Goal: Transaction & Acquisition: Book appointment/travel/reservation

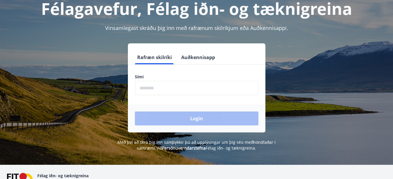
scroll to position [59, 0]
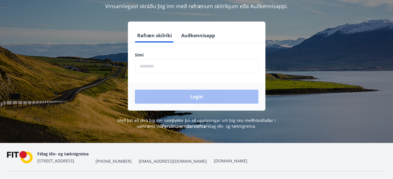
click at [151, 65] on input "phone" at bounding box center [197, 66] width 124 height 14
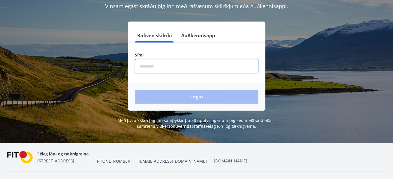
click at [151, 65] on input "phone" at bounding box center [197, 66] width 124 height 14
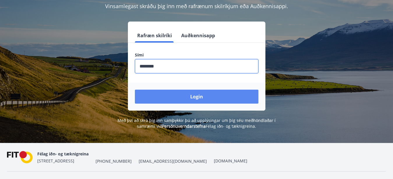
type input "********"
click at [171, 92] on button "Login" at bounding box center [197, 97] width 124 height 14
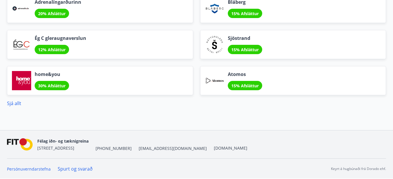
scroll to position [543, 0]
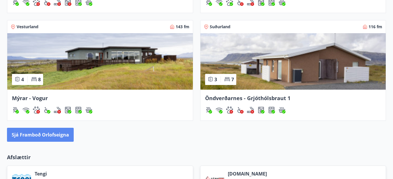
click at [56, 136] on button "Sjá framboð orlofseigna" at bounding box center [40, 135] width 67 height 14
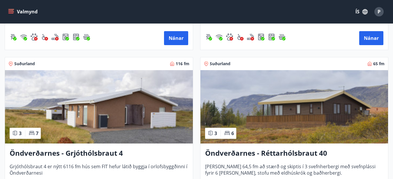
scroll to position [1811, 0]
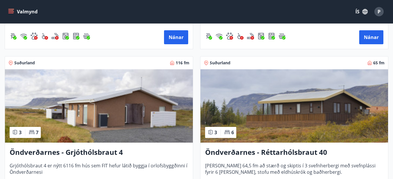
click at [294, 109] on img at bounding box center [295, 105] width 188 height 73
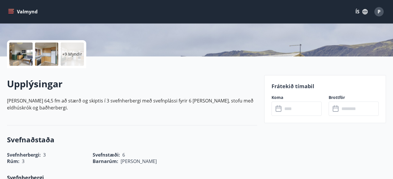
scroll to position [119, 0]
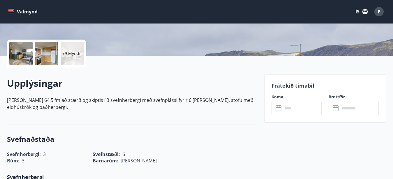
click at [279, 108] on icon at bounding box center [279, 108] width 7 height 7
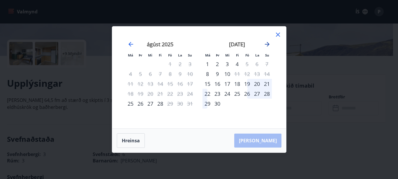
click at [266, 44] on icon "Move forward to switch to the next month." at bounding box center [267, 44] width 5 height 5
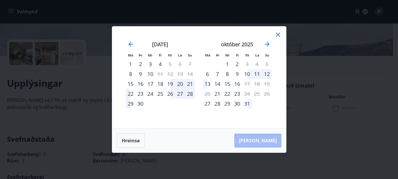
click at [278, 34] on icon at bounding box center [278, 35] width 4 height 4
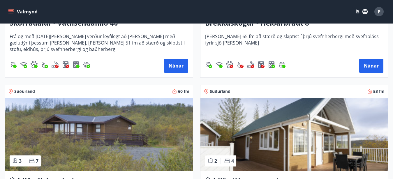
scroll to position [1249, 0]
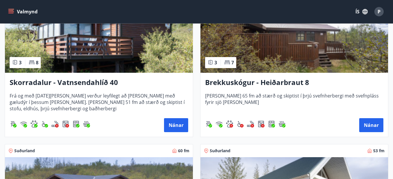
click at [237, 83] on h3 "Brekkuskógur - Heiðarbraut 8" at bounding box center [294, 83] width 179 height 10
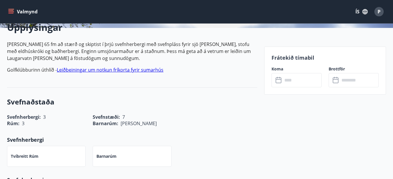
scroll to position [149, 0]
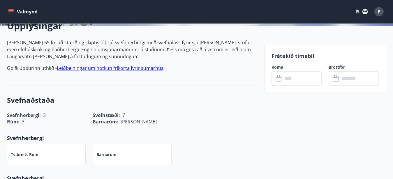
click at [282, 80] on icon at bounding box center [279, 78] width 7 height 7
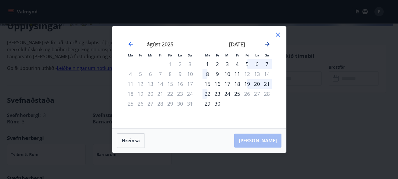
click at [267, 42] on icon "Move forward to switch to the next month." at bounding box center [267, 44] width 5 height 5
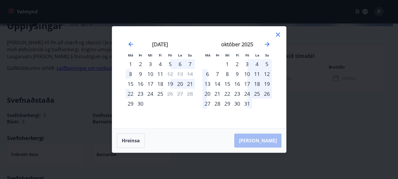
click at [279, 34] on icon at bounding box center [278, 34] width 7 height 7
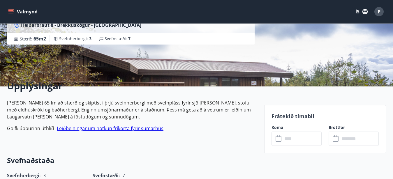
scroll to position [89, 0]
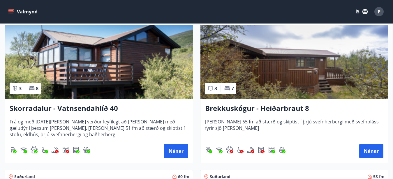
scroll to position [1216, 0]
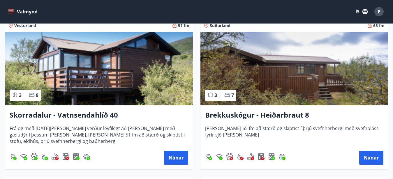
click at [272, 115] on h3 "Brekkuskógur - Heiðarbraut 8" at bounding box center [294, 115] width 179 height 10
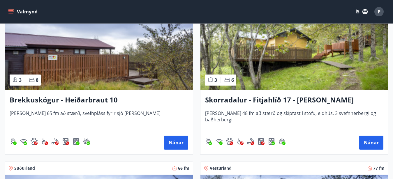
scroll to position [2022, 0]
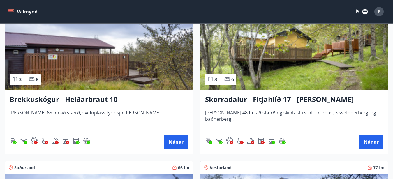
click at [69, 99] on h3 "Brekkuskógur - Heiðarbraut 10" at bounding box center [99, 99] width 179 height 10
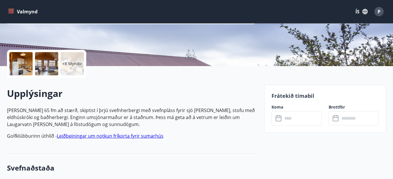
scroll to position [149, 0]
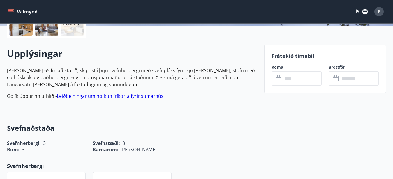
click at [286, 79] on input "text" at bounding box center [302, 78] width 39 height 14
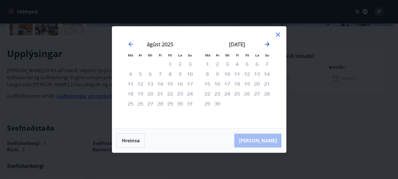
click at [267, 43] on icon "Move forward to switch to the next month." at bounding box center [267, 44] width 7 height 7
click at [266, 43] on icon "Move forward to switch to the next month." at bounding box center [267, 44] width 7 height 7
click at [268, 43] on icon "Move forward to switch to the next month." at bounding box center [267, 44] width 7 height 7
click at [279, 35] on icon at bounding box center [278, 34] width 7 height 7
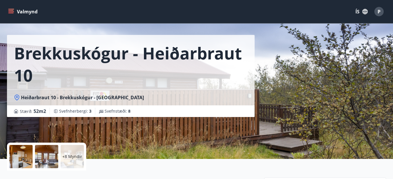
scroll to position [0, 0]
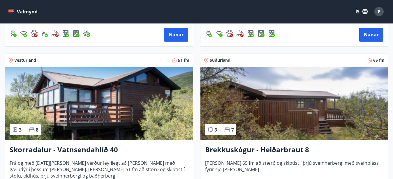
scroll to position [1219, 0]
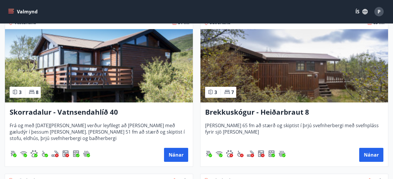
click at [276, 115] on h3 "Brekkuskógur - Heiðarbraut 8" at bounding box center [294, 112] width 179 height 10
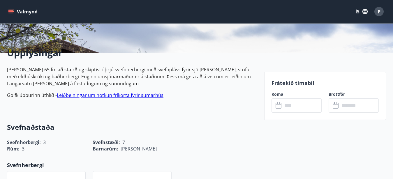
scroll to position [149, 0]
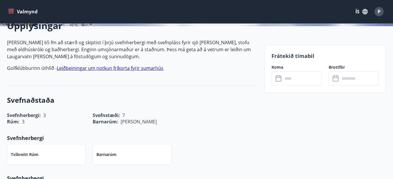
click at [282, 77] on icon at bounding box center [279, 78] width 7 height 7
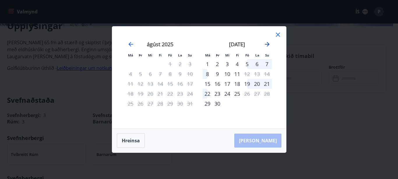
click at [269, 44] on icon "Move forward to switch to the next month." at bounding box center [267, 44] width 5 height 5
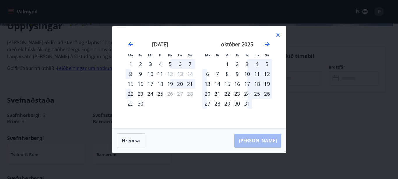
click at [279, 35] on icon at bounding box center [278, 35] width 4 height 4
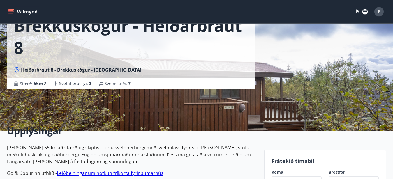
scroll to position [0, 0]
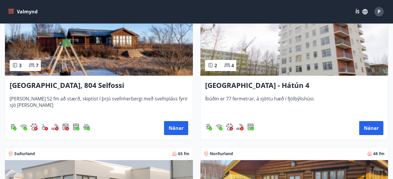
scroll to position [773, 0]
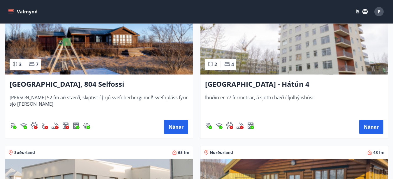
click at [66, 85] on h3 "Stóra Hof, 804 Selfossi" at bounding box center [99, 84] width 179 height 10
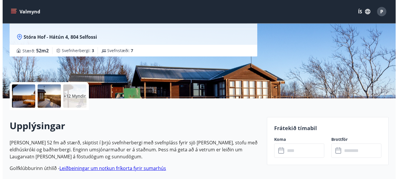
scroll to position [89, 0]
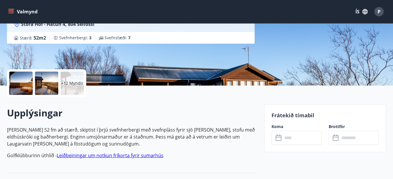
click at [51, 90] on div at bounding box center [46, 83] width 23 height 23
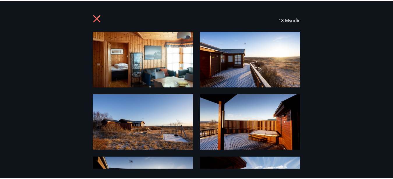
scroll to position [0, 0]
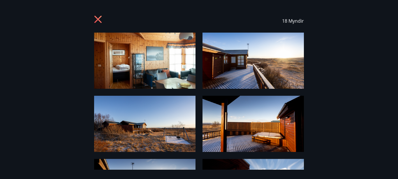
click at [98, 19] on icon at bounding box center [97, 19] width 1 height 1
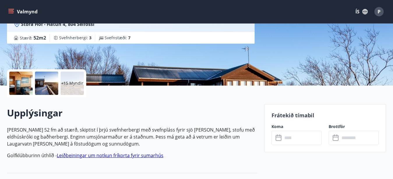
click at [279, 138] on icon at bounding box center [279, 138] width 7 height 7
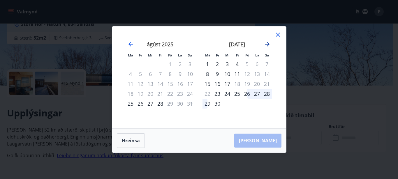
click at [267, 43] on icon "Move forward to switch to the next month." at bounding box center [267, 44] width 7 height 7
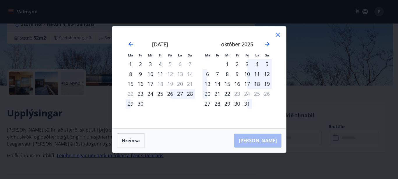
click at [277, 36] on icon at bounding box center [278, 35] width 4 height 4
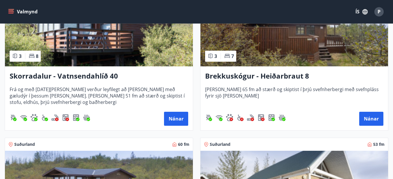
scroll to position [1249, 0]
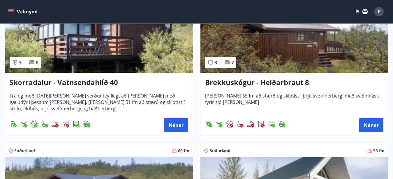
click at [292, 49] on img at bounding box center [295, 35] width 188 height 73
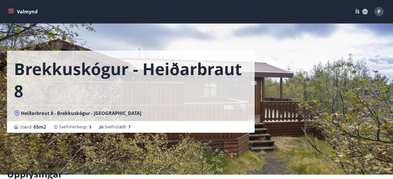
click at [45, 71] on h1 "Brekkuskógur - Heiðarbraut 8" at bounding box center [131, 80] width 234 height 44
click at [104, 71] on h1 "Brekkuskógur - Heiðarbraut 8" at bounding box center [131, 80] width 234 height 44
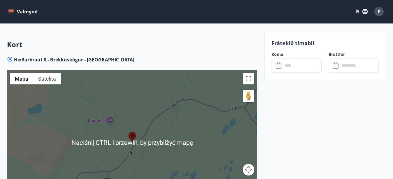
scroll to position [743, 0]
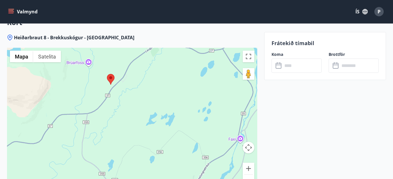
drag, startPoint x: 96, startPoint y: 127, endPoint x: 75, endPoint y: 90, distance: 42.7
click at [75, 90] on div at bounding box center [132, 121] width 250 height 146
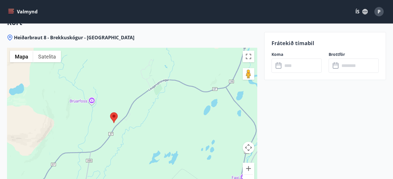
drag, startPoint x: 155, startPoint y: 127, endPoint x: 158, endPoint y: 165, distance: 38.0
click at [158, 165] on div at bounding box center [132, 121] width 250 height 146
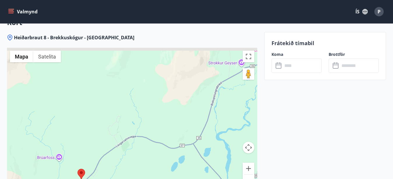
drag, startPoint x: 176, startPoint y: 116, endPoint x: 136, endPoint y: 173, distance: 69.9
click at [141, 173] on div at bounding box center [132, 121] width 250 height 146
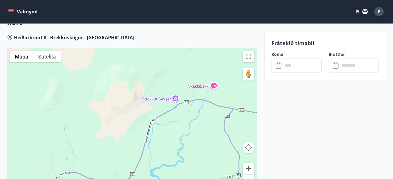
drag, startPoint x: 164, startPoint y: 120, endPoint x: 98, endPoint y: 154, distance: 74.4
click at [98, 154] on div at bounding box center [132, 121] width 250 height 146
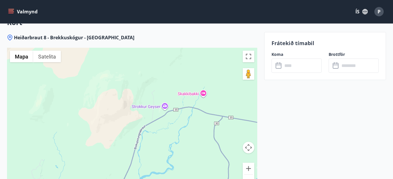
drag, startPoint x: 131, startPoint y: 108, endPoint x: 47, endPoint y: 143, distance: 90.8
click at [54, 143] on div at bounding box center [132, 121] width 250 height 146
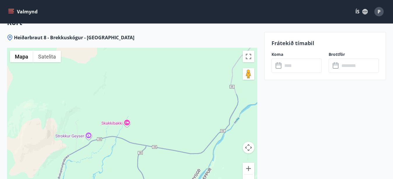
drag, startPoint x: 168, startPoint y: 90, endPoint x: 168, endPoint y: 66, distance: 24.5
click at [168, 77] on div at bounding box center [132, 121] width 250 height 146
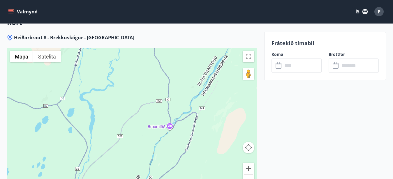
drag, startPoint x: 94, startPoint y: 137, endPoint x: 123, endPoint y: 73, distance: 69.8
click at [118, 82] on div at bounding box center [132, 121] width 250 height 146
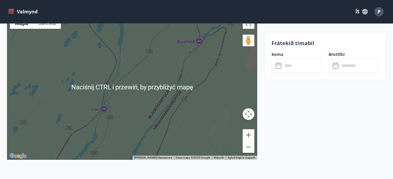
scroll to position [770, 0]
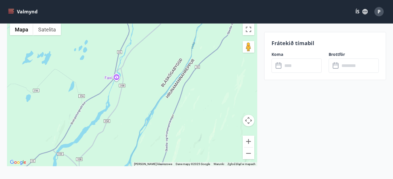
drag, startPoint x: 146, startPoint y: 101, endPoint x: 159, endPoint y: 62, distance: 40.4
click at [159, 62] on div at bounding box center [132, 94] width 250 height 146
drag, startPoint x: 129, startPoint y: 114, endPoint x: 141, endPoint y: 59, distance: 55.9
click at [141, 59] on div at bounding box center [132, 94] width 250 height 146
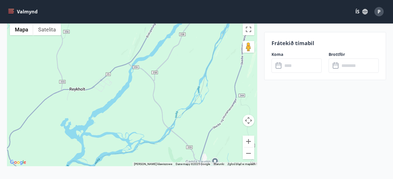
drag, startPoint x: 76, startPoint y: 104, endPoint x: 138, endPoint y: 85, distance: 65.0
click at [138, 85] on div at bounding box center [132, 94] width 250 height 146
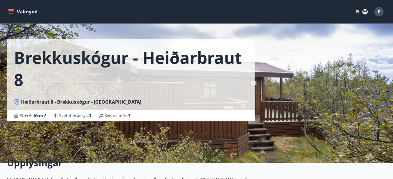
scroll to position [0, 0]
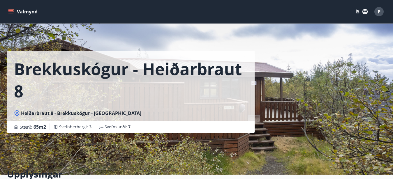
click at [328, 132] on div "Brekkuskógur - Heiðarbraut 8 Heiðarbraut 8 - Brekkuskógur - Bláskógabyggð - Árn…" at bounding box center [196, 87] width 379 height 175
click at [62, 93] on h1 "Brekkuskógur - Heiðarbraut 8" at bounding box center [131, 80] width 234 height 44
click at [62, 66] on h1 "Brekkuskógur - Heiðarbraut 8" at bounding box center [131, 80] width 234 height 44
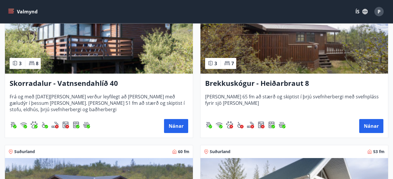
scroll to position [1249, 0]
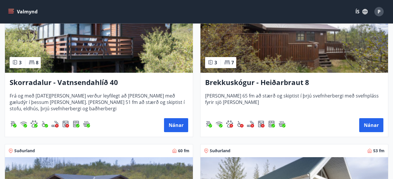
click at [282, 83] on h3 "Brekkuskógur - Heiðarbraut 8" at bounding box center [294, 83] width 179 height 10
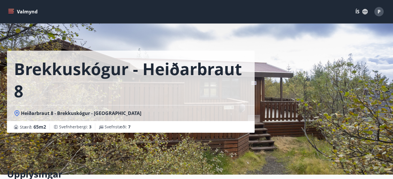
click at [312, 118] on div "Brekkuskógur - Heiðarbraut 8 Heiðarbraut 8 - Brekkuskógur - Bláskógabyggð - Árn…" at bounding box center [196, 87] width 379 height 175
click at [303, 118] on div "Brekkuskógur - Heiðarbraut 8 Heiðarbraut 8 - Brekkuskógur - Bláskógabyggð - Árn…" at bounding box center [196, 87] width 379 height 175
click at [161, 101] on h1 "Brekkuskógur - Heiðarbraut 8" at bounding box center [131, 80] width 234 height 44
click at [106, 116] on span "Heiðarbraut 8 - Brekkuskógur - Bláskógabyggð - Árnessýslu" at bounding box center [81, 113] width 120 height 6
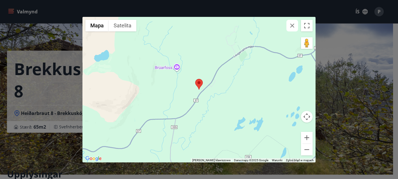
click at [74, 89] on div "← Przesuń w lewo → Przesuń w prawo ↑ Przesuń w górę ↓ Przesuń w dół + Powiększ …" at bounding box center [199, 89] width 398 height 179
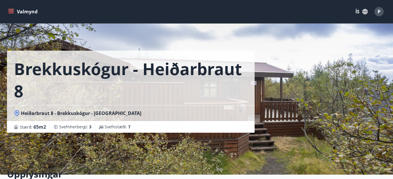
click at [42, 127] on span "65 m2" at bounding box center [40, 127] width 13 height 6
click at [65, 125] on span "Svefnherbergi : 3" at bounding box center [75, 127] width 32 height 6
click at [50, 67] on h1 "Brekkuskógur - Heiðarbraut 8" at bounding box center [131, 80] width 234 height 44
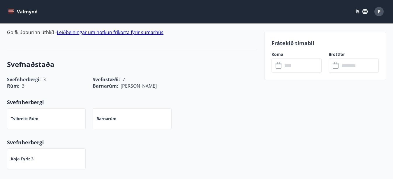
scroll to position [208, 0]
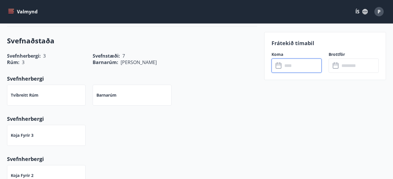
click at [287, 66] on input "text" at bounding box center [302, 66] width 39 height 14
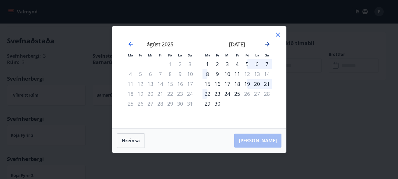
click at [268, 45] on icon "Move forward to switch to the next month." at bounding box center [267, 44] width 5 height 5
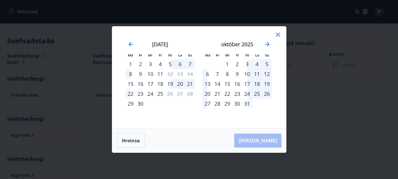
click at [278, 33] on icon at bounding box center [278, 34] width 7 height 7
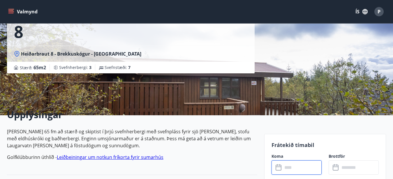
scroll to position [0, 0]
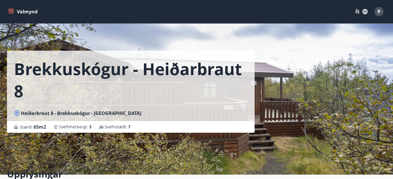
click at [352, 134] on div "Brekkuskógur - Heiðarbraut 8 Heiðarbraut 8 - Brekkuskógur - Bláskógabyggð - Árn…" at bounding box center [196, 87] width 379 height 175
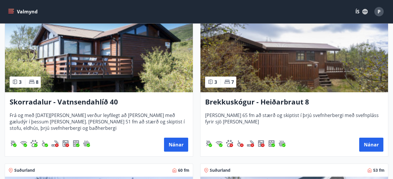
scroll to position [1249, 0]
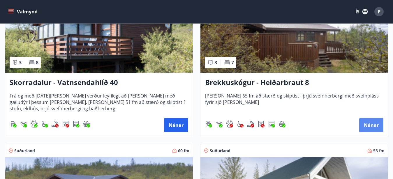
click at [370, 124] on button "Nánar" at bounding box center [371, 125] width 24 height 14
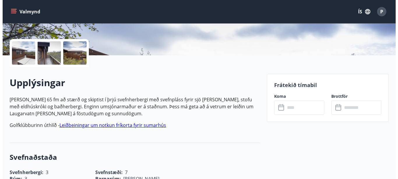
scroll to position [59, 0]
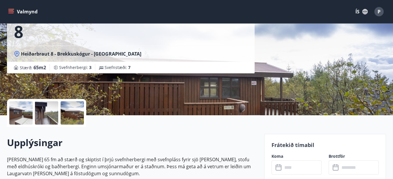
click at [23, 117] on div at bounding box center [20, 112] width 23 height 23
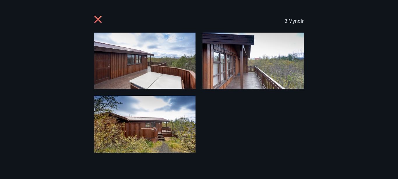
click at [227, 72] on img at bounding box center [253, 61] width 101 height 56
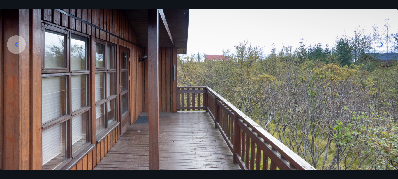
scroll to position [84, 0]
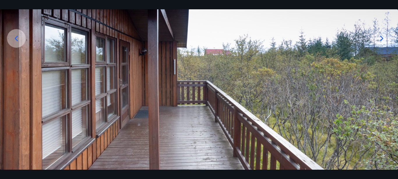
click at [15, 36] on icon at bounding box center [16, 38] width 9 height 9
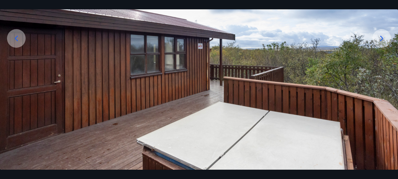
click at [384, 40] on icon at bounding box center [381, 38] width 9 height 9
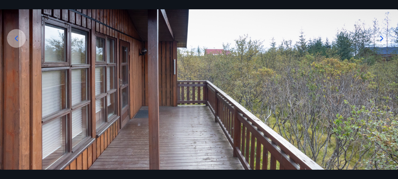
click at [382, 36] on icon at bounding box center [381, 38] width 9 height 9
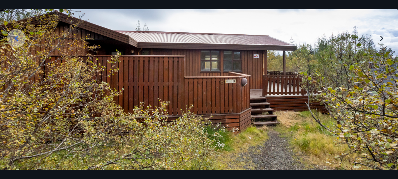
click at [382, 37] on img at bounding box center [199, 61] width 398 height 224
click at [18, 38] on icon at bounding box center [16, 38] width 9 height 9
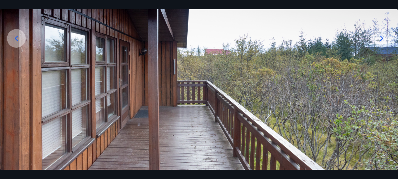
click at [18, 38] on icon at bounding box center [16, 38] width 9 height 9
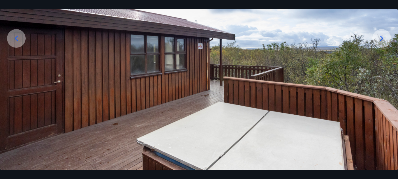
click at [18, 38] on icon at bounding box center [16, 38] width 9 height 9
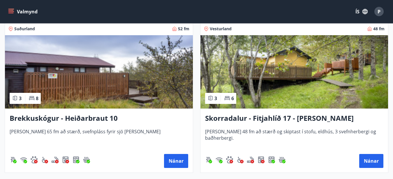
scroll to position [2022, 0]
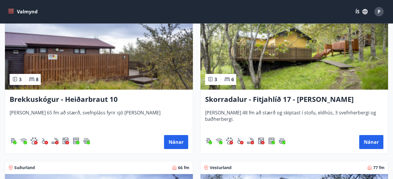
click at [38, 101] on h3 "Brekkuskógur - Heiðarbraut 10" at bounding box center [99, 99] width 179 height 10
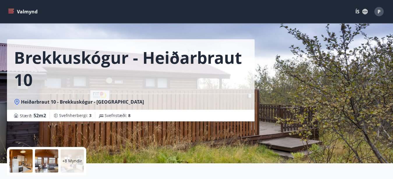
scroll to position [30, 0]
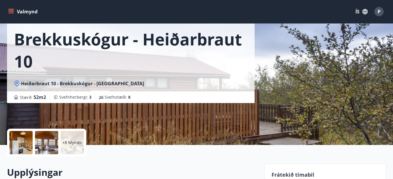
click at [24, 142] on div at bounding box center [20, 142] width 23 height 23
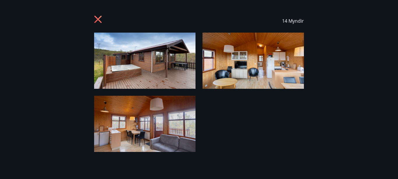
click at [98, 20] on icon at bounding box center [97, 19] width 7 height 7
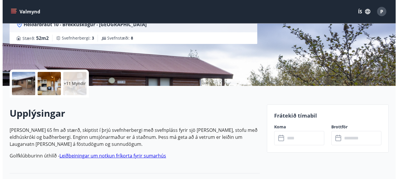
scroll to position [89, 0]
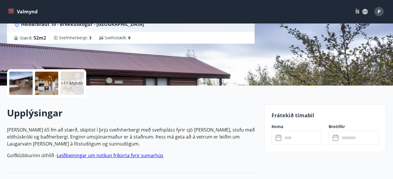
click at [21, 85] on div at bounding box center [20, 83] width 23 height 23
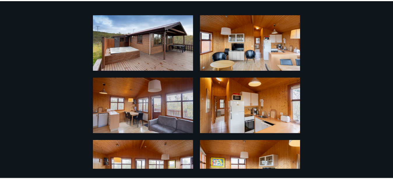
scroll to position [0, 0]
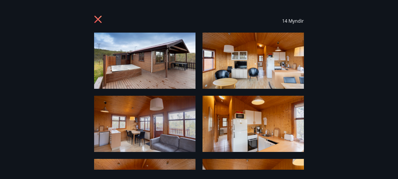
click at [98, 20] on icon at bounding box center [97, 19] width 7 height 7
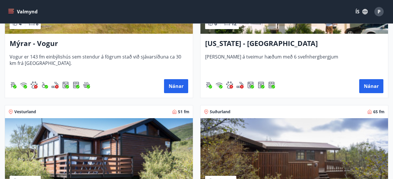
scroll to position [1219, 0]
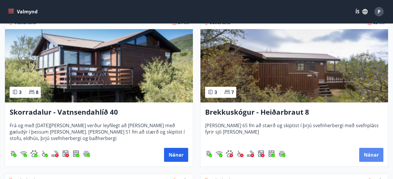
click at [374, 156] on button "Nánar" at bounding box center [371, 155] width 24 height 14
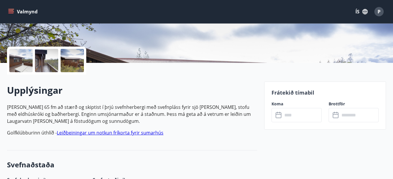
scroll to position [85, 0]
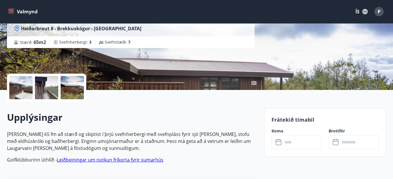
click at [75, 89] on div at bounding box center [72, 87] width 23 height 23
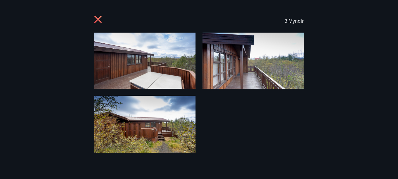
click at [97, 19] on icon at bounding box center [97, 19] width 7 height 7
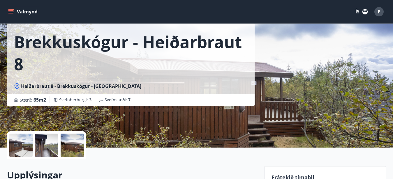
scroll to position [25, 0]
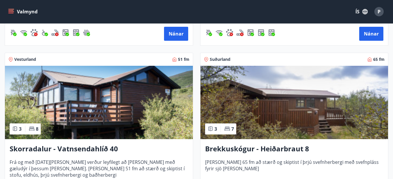
scroll to position [1219, 0]
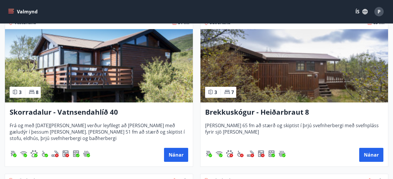
click at [268, 112] on h3 "Brekkuskógur - Heiðarbraut 8" at bounding box center [294, 112] width 179 height 10
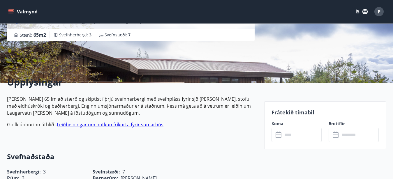
scroll to position [89, 0]
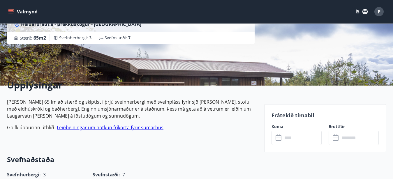
click at [45, 77] on div "Upplýsingar Húsið er 65 fm að stærð og skiptist í þrjú svefnherbergi með svefnp…" at bounding box center [132, 107] width 250 height 76
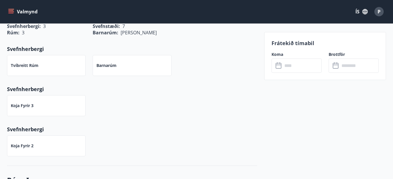
scroll to position [30, 0]
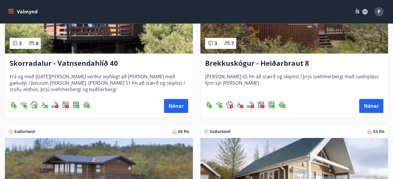
scroll to position [1249, 0]
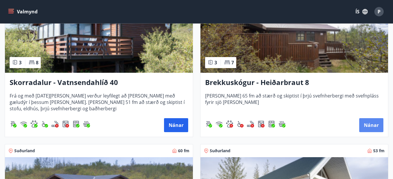
click at [367, 123] on button "Nánar" at bounding box center [371, 125] width 24 height 14
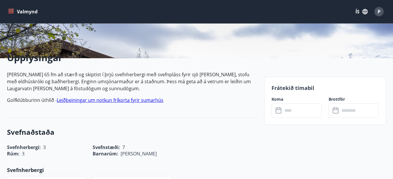
scroll to position [119, 0]
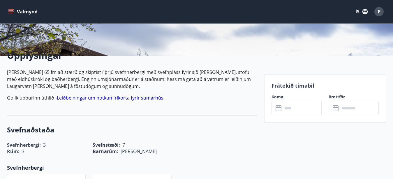
click at [280, 111] on icon at bounding box center [279, 109] width 6 height 6
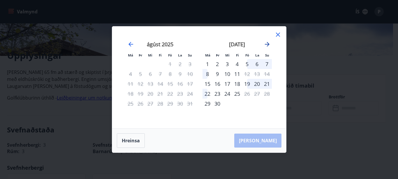
click at [269, 43] on icon "Move forward to switch to the next month." at bounding box center [267, 44] width 7 height 7
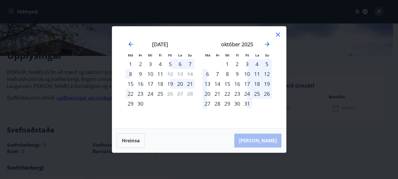
click at [236, 85] on div "16" at bounding box center [237, 84] width 10 height 10
click at [237, 84] on div "16" at bounding box center [237, 84] width 10 height 10
click at [238, 84] on div "16" at bounding box center [237, 84] width 10 height 10
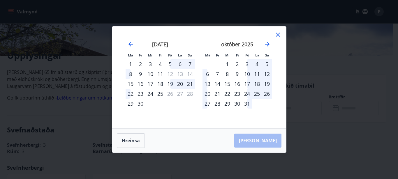
click at [245, 84] on div "17" at bounding box center [247, 84] width 10 height 10
click at [259, 82] on div "18" at bounding box center [257, 84] width 10 height 10
click at [264, 83] on div "19" at bounding box center [267, 84] width 10 height 10
click at [267, 73] on div "12" at bounding box center [267, 74] width 10 height 10
drag, startPoint x: 251, startPoint y: 73, endPoint x: 247, endPoint y: 73, distance: 3.6
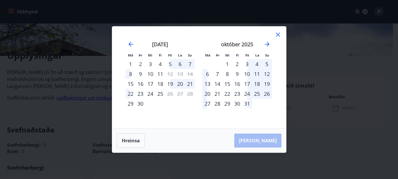
click at [248, 73] on div "10" at bounding box center [247, 74] width 10 height 10
drag, startPoint x: 234, startPoint y: 74, endPoint x: 224, endPoint y: 75, distance: 9.9
click at [232, 75] on tr "6 7 8 9 10 11 12" at bounding box center [237, 74] width 69 height 10
drag, startPoint x: 223, startPoint y: 75, endPoint x: 213, endPoint y: 75, distance: 9.6
click at [217, 75] on tr "6 7 8 9 10 11 12" at bounding box center [237, 74] width 69 height 10
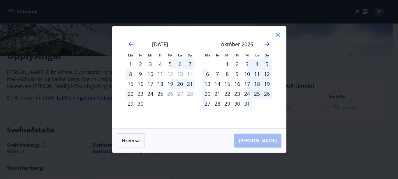
drag, startPoint x: 213, startPoint y: 75, endPoint x: 195, endPoint y: 78, distance: 18.6
click at [211, 76] on tr "6 7 8 9 10 11 12" at bounding box center [237, 74] width 69 height 10
click at [182, 74] on div "13" at bounding box center [180, 74] width 10 height 10
click at [152, 72] on div "10" at bounding box center [150, 74] width 10 height 10
click at [150, 71] on div "10" at bounding box center [150, 74] width 10 height 10
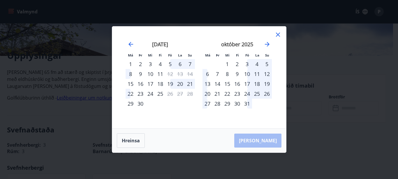
click at [150, 69] on div "10" at bounding box center [150, 74] width 10 height 10
click at [218, 103] on div "28" at bounding box center [217, 104] width 10 height 10
click at [225, 103] on tr "27 28 29 30 31" at bounding box center [237, 104] width 69 height 10
click at [229, 103] on div "29" at bounding box center [227, 104] width 10 height 10
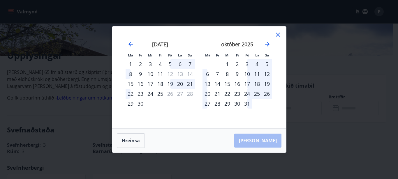
click at [229, 103] on div "29" at bounding box center [227, 104] width 10 height 10
click at [131, 141] on button "Hreinsa" at bounding box center [131, 140] width 28 height 15
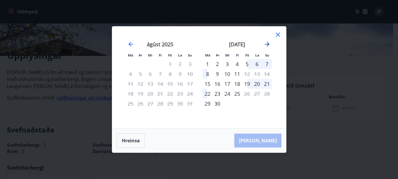
click at [266, 43] on icon "Move forward to switch to the next month." at bounding box center [267, 44] width 7 height 7
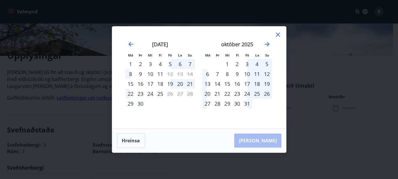
click at [228, 84] on div "15" at bounding box center [227, 84] width 10 height 10
click at [238, 84] on div "16" at bounding box center [237, 84] width 10 height 10
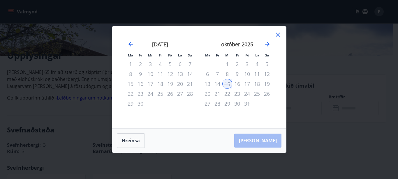
click at [238, 84] on div "16" at bounding box center [237, 84] width 10 height 10
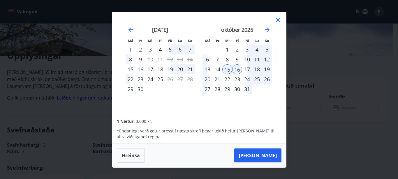
drag, startPoint x: 232, startPoint y: 81, endPoint x: 228, endPoint y: 84, distance: 4.4
click at [231, 82] on div "22" at bounding box center [227, 79] width 10 height 10
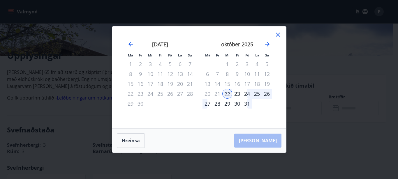
click at [229, 83] on div "15" at bounding box center [227, 84] width 10 height 10
click at [241, 94] on div "23" at bounding box center [237, 94] width 10 height 10
click at [240, 99] on div "30" at bounding box center [237, 104] width 10 height 10
click at [236, 94] on div "23" at bounding box center [237, 94] width 10 height 10
click at [236, 100] on div "30" at bounding box center [237, 104] width 10 height 10
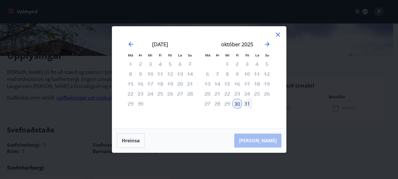
click at [223, 102] on div "29" at bounding box center [227, 104] width 10 height 10
click at [226, 124] on div "Má Þr Mi Fi Fö La Su Má Þr Mi Fi Fö La Su ágúst 2025 1 2 3 4 5 6 7 8 9 10 11 12…" at bounding box center [199, 78] width 174 height 102
click at [133, 139] on button "Hreinsa" at bounding box center [131, 140] width 28 height 15
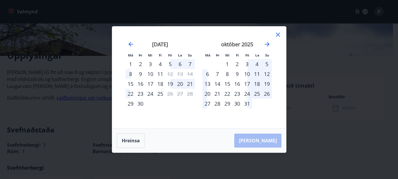
click at [229, 83] on div "15" at bounding box center [227, 84] width 10 height 10
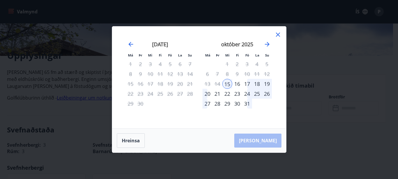
click at [229, 83] on div "15" at bounding box center [227, 84] width 10 height 10
click at [135, 141] on button "Hreinsa" at bounding box center [131, 140] width 28 height 15
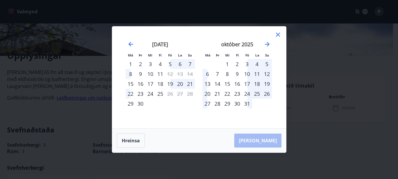
click at [236, 84] on div "16" at bounding box center [237, 84] width 10 height 10
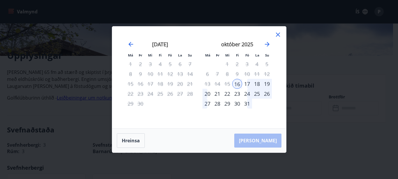
click at [226, 93] on div "22" at bounding box center [227, 94] width 10 height 10
click at [226, 99] on div "29" at bounding box center [227, 104] width 10 height 10
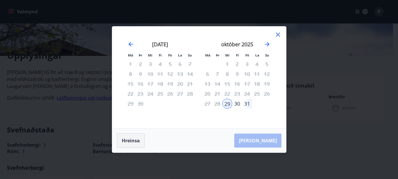
click at [132, 138] on button "Hreinsa" at bounding box center [131, 140] width 28 height 15
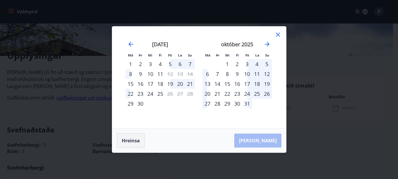
click at [130, 139] on button "Hreinsa" at bounding box center [131, 140] width 28 height 15
click at [237, 83] on div "16" at bounding box center [237, 84] width 10 height 10
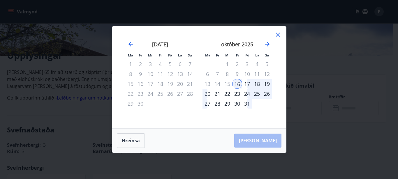
click at [226, 94] on div "22" at bounding box center [227, 94] width 10 height 10
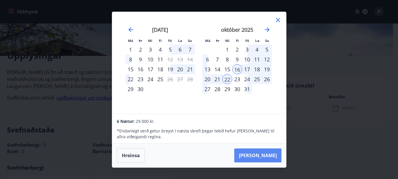
click at [261, 154] on button "Taka Frá" at bounding box center [257, 156] width 47 height 14
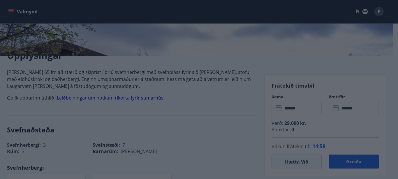
type input "******"
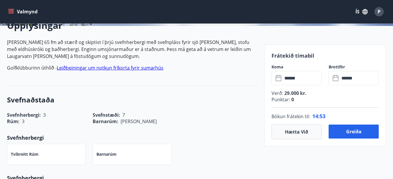
scroll to position [149, 0]
click at [342, 133] on button "Greiða" at bounding box center [354, 132] width 50 height 14
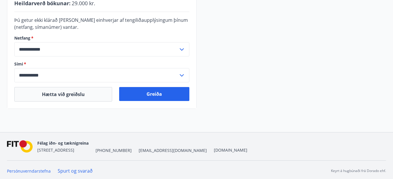
scroll to position [199, 0]
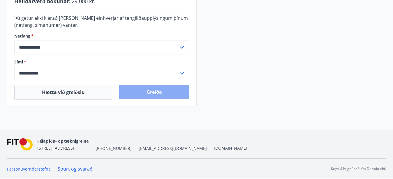
click at [148, 92] on button "Greiða" at bounding box center [154, 92] width 70 height 14
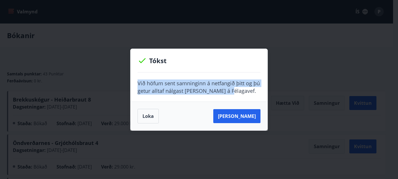
drag, startPoint x: 137, startPoint y: 80, endPoint x: 245, endPoint y: 95, distance: 108.5
click at [245, 95] on div "Við höfum sent samninginn á netfangið þitt og þú getur alltaf nálgast [PERSON_N…" at bounding box center [199, 87] width 137 height 29
copy p "Við höfum sent samninginn á netfangið þitt og þú getur alltaf nálgast [PERSON_N…"
click at [150, 115] on button "Loka" at bounding box center [148, 116] width 21 height 15
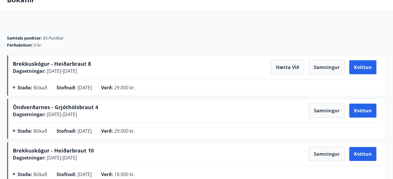
scroll to position [30, 0]
